Goal: Information Seeking & Learning: Learn about a topic

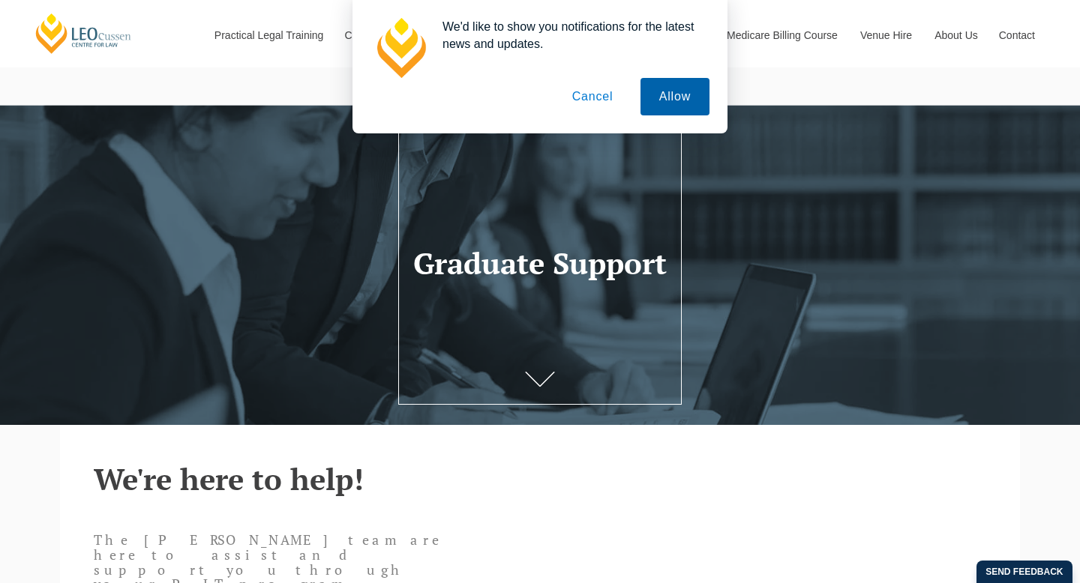
click at [675, 97] on button "Allow" at bounding box center [674, 96] width 69 height 37
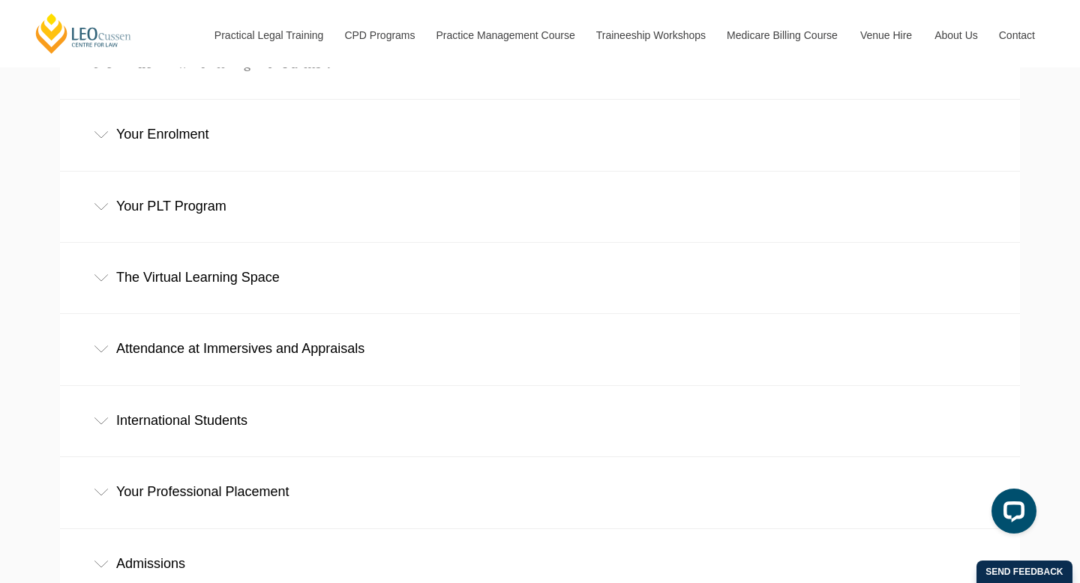
scroll to position [619, 0]
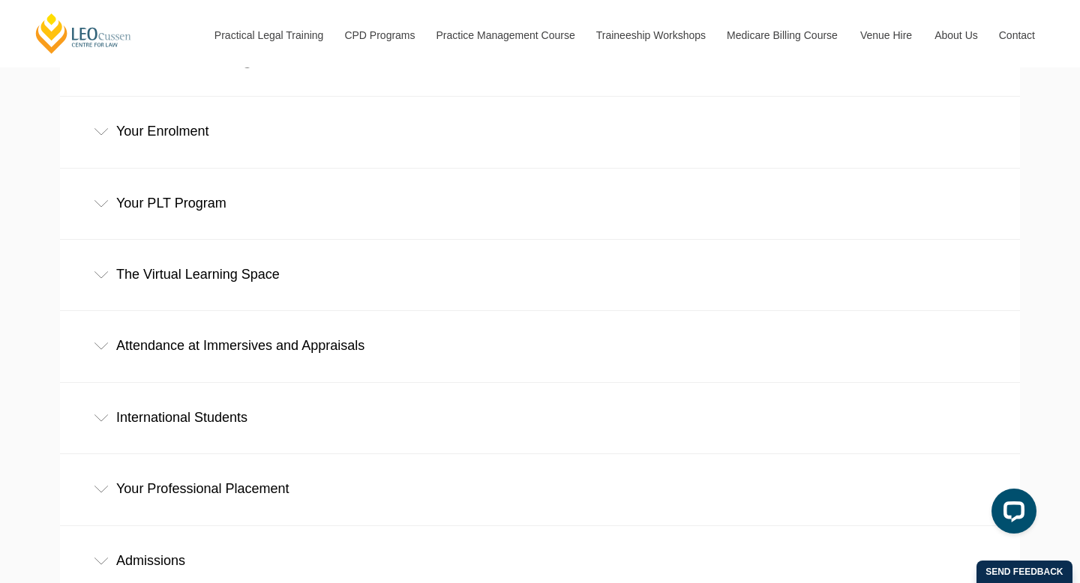
click at [360, 311] on div "Attendance at Immersives and Appraisals" at bounding box center [540, 346] width 960 height 70
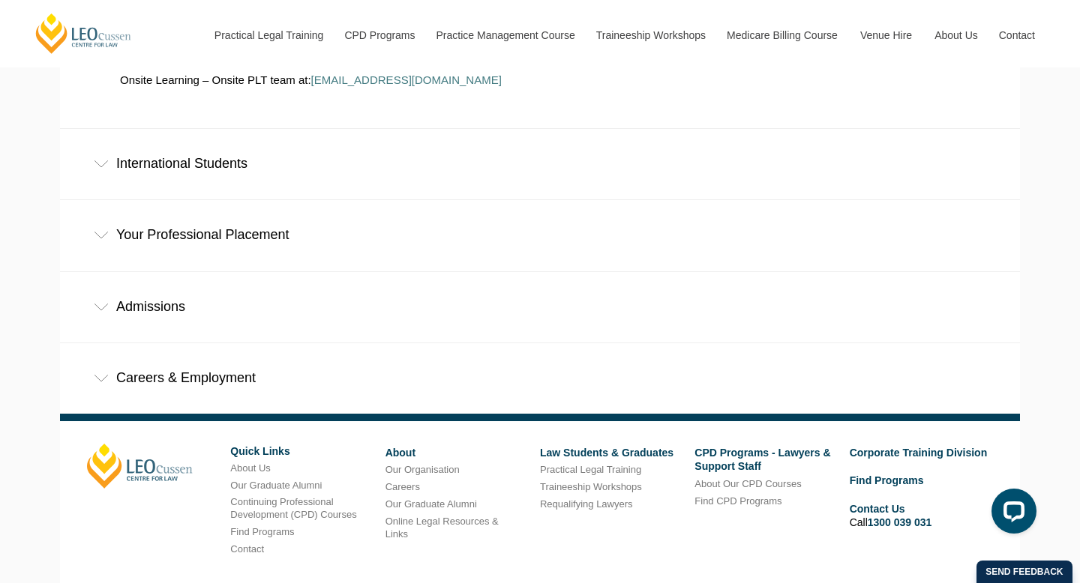
scroll to position [1096, 0]
